Goal: Task Accomplishment & Management: Use online tool/utility

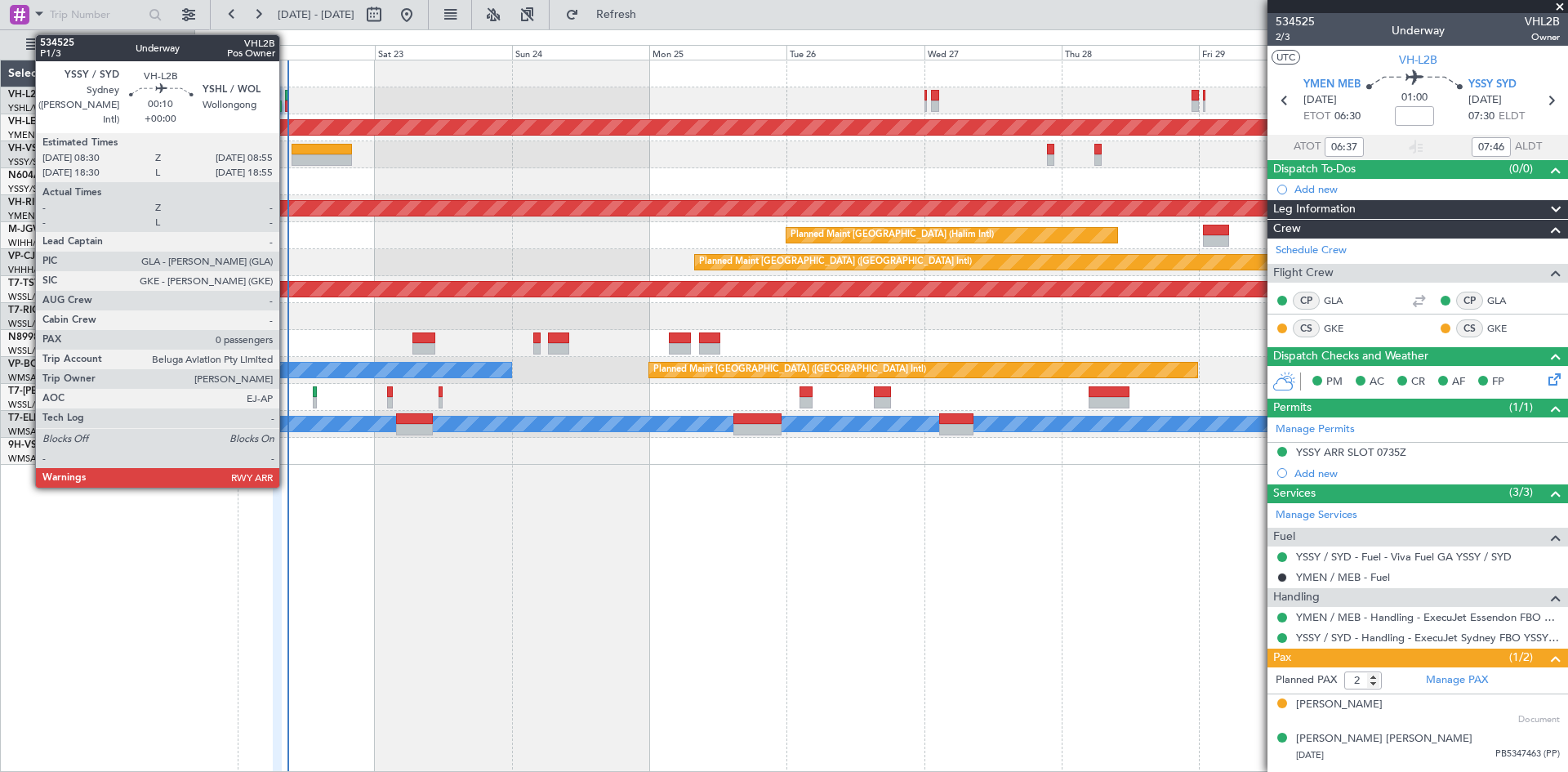
click at [287, 102] on div at bounding box center [286, 107] width 3 height 12
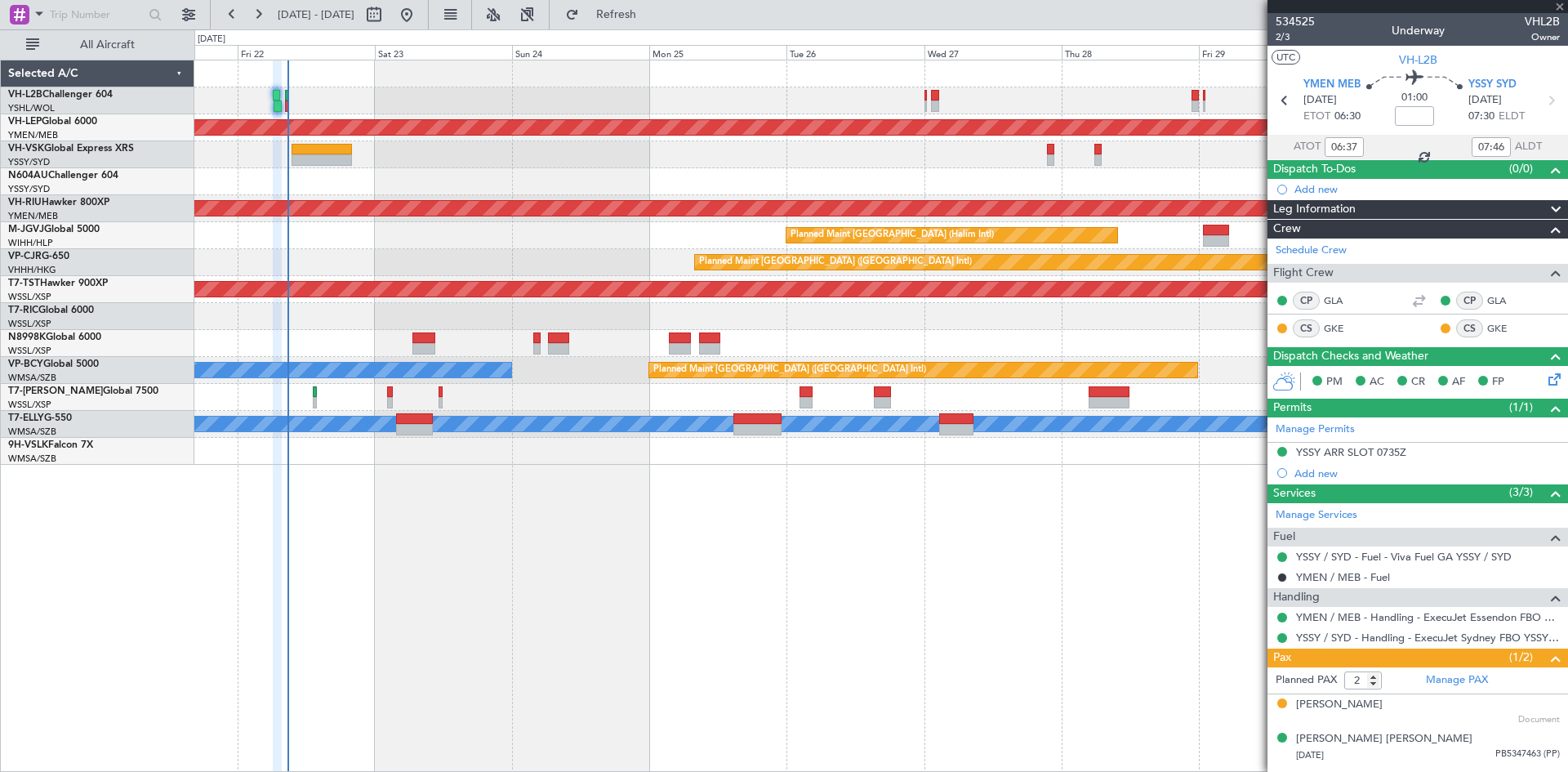
type input "0"
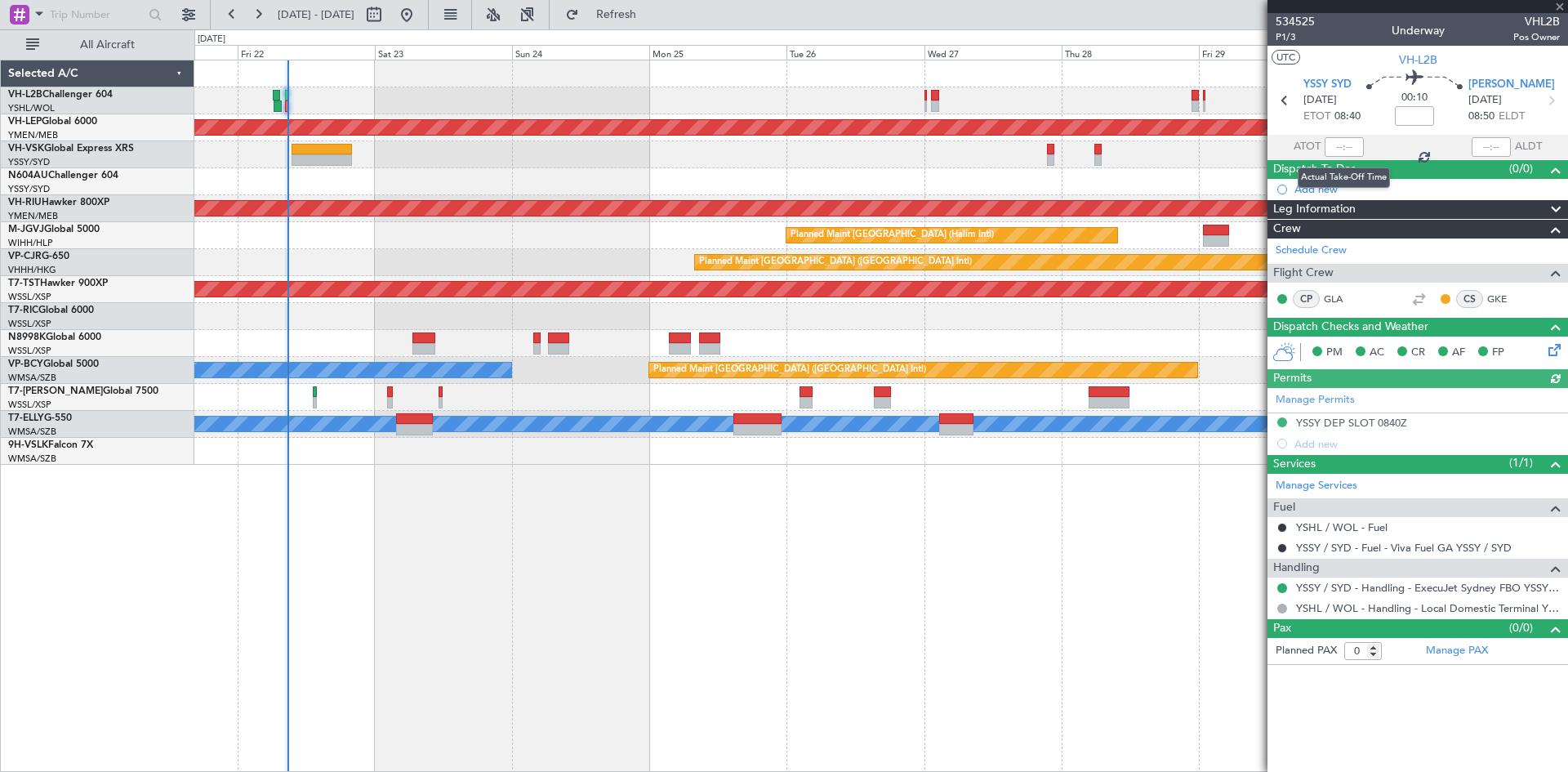
click at [1348, 150] on div at bounding box center [1344, 146] width 39 height 19
click at [1348, 150] on input "text" at bounding box center [1344, 146] width 39 height 19
type input "9"
type input "08:43"
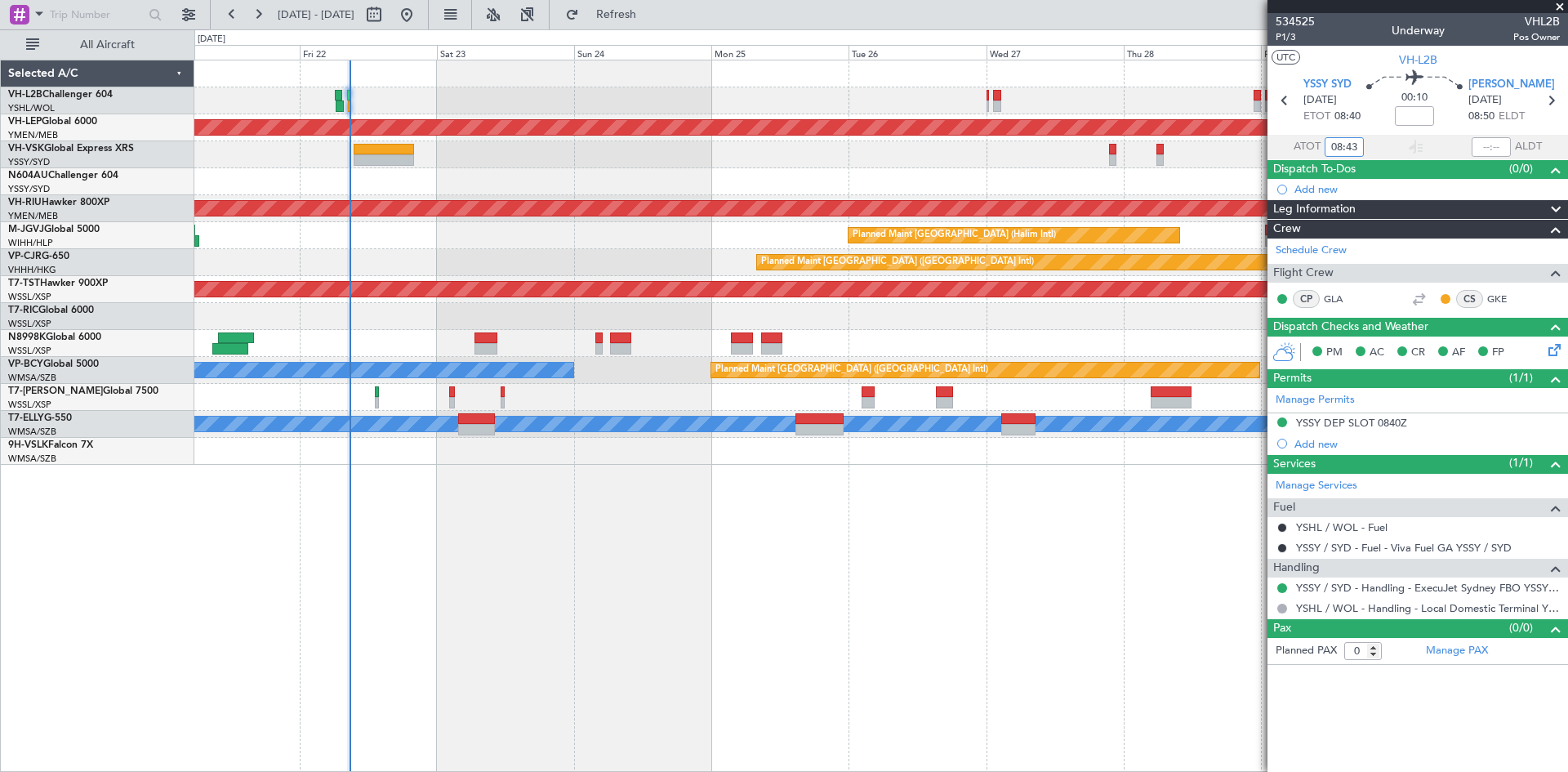
click at [510, 173] on div at bounding box center [880, 181] width 1373 height 27
click at [1351, 147] on input "08:43" at bounding box center [1344, 146] width 39 height 19
click at [1368, 147] on section "ATOT 08:43 ALDT" at bounding box center [1418, 146] width 301 height 24
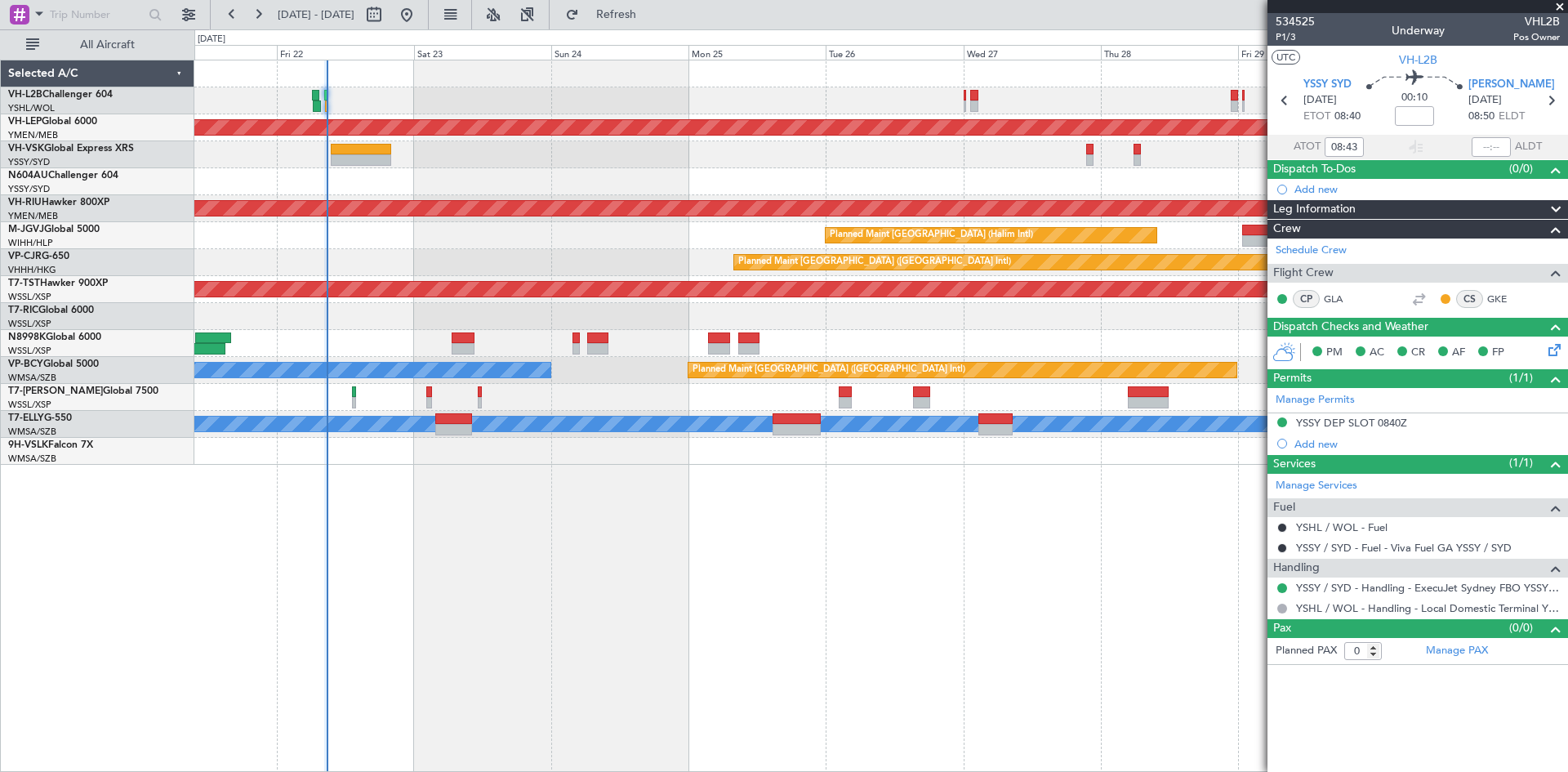
click at [843, 338] on div at bounding box center [880, 343] width 1373 height 27
